Goal: Check status: Check status

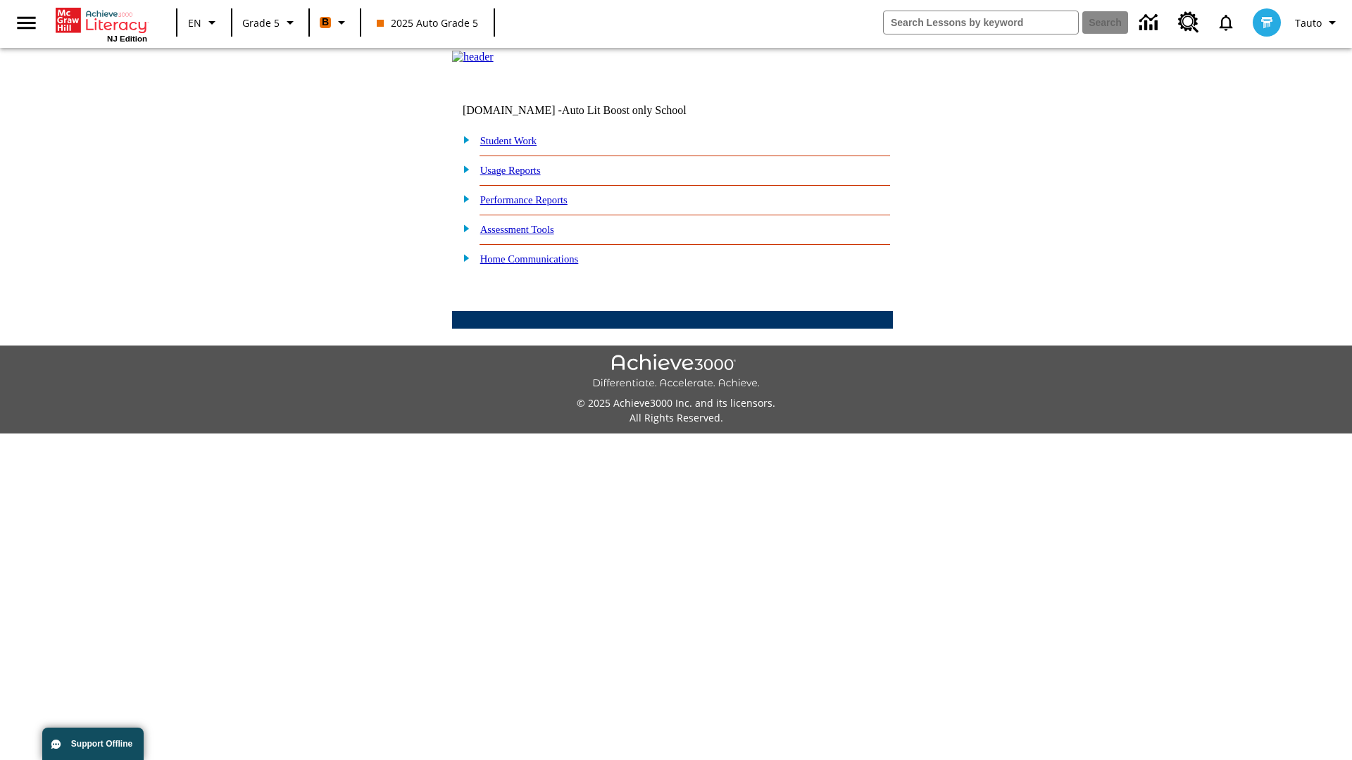
click at [517, 146] on link "Student Work" at bounding box center [508, 140] width 56 height 11
select select "/options/reports/?report_id=12&atype=4&section=2"
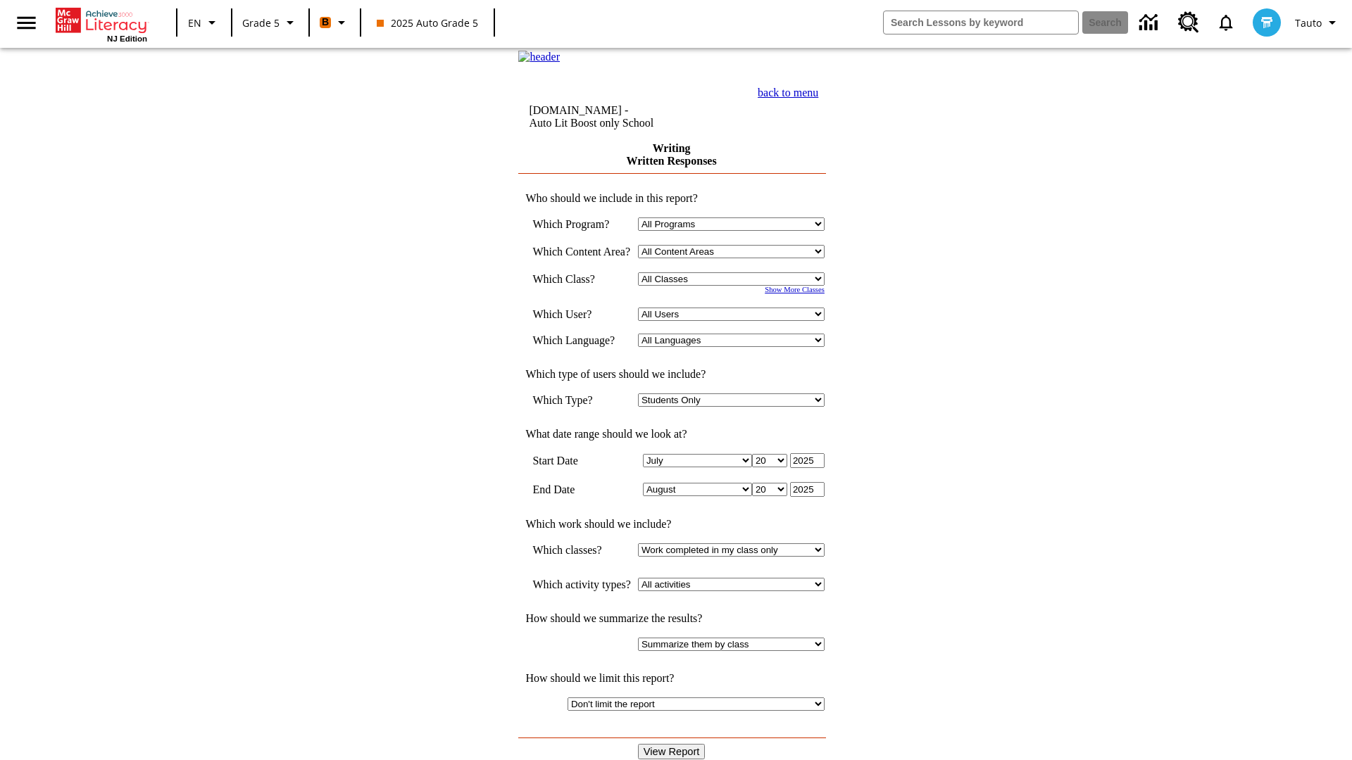
click at [736, 286] on select "Select a Class: All Classes 2025 Auto Grade 5 OL 2025 Auto Grade 6" at bounding box center [731, 278] width 187 height 13
select select "11133131"
click at [736, 321] on select "All Users Cat, Sautoen Cat, Sautoes Cat, Sautoss Donotlogin, Sautoen Twoschools…" at bounding box center [731, 314] width 187 height 13
select select "21437107"
click at [673, 744] on input "View Report" at bounding box center [672, 751] width 68 height 15
